Goal: Task Accomplishment & Management: Manage account settings

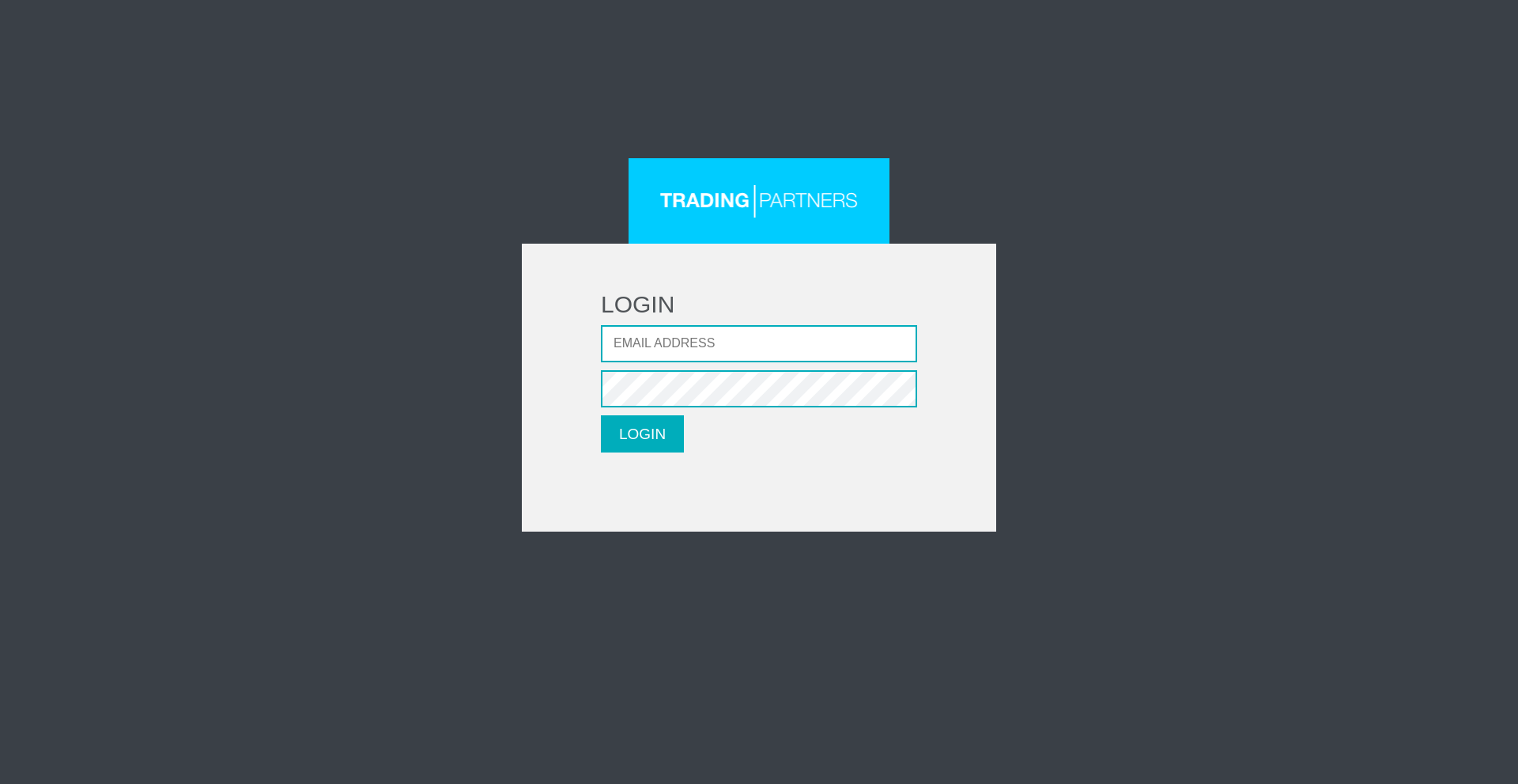
type input "[EMAIL_ADDRESS][DOMAIN_NAME]"
click at [642, 429] on button "LOGIN" at bounding box center [642, 434] width 83 height 38
click at [777, 341] on input "Email address" at bounding box center [759, 343] width 316 height 38
type input "[EMAIL_ADDRESS][DOMAIN_NAME]"
click at [642, 428] on button "LOGIN" at bounding box center [642, 434] width 83 height 38
